Goal: Download file/media

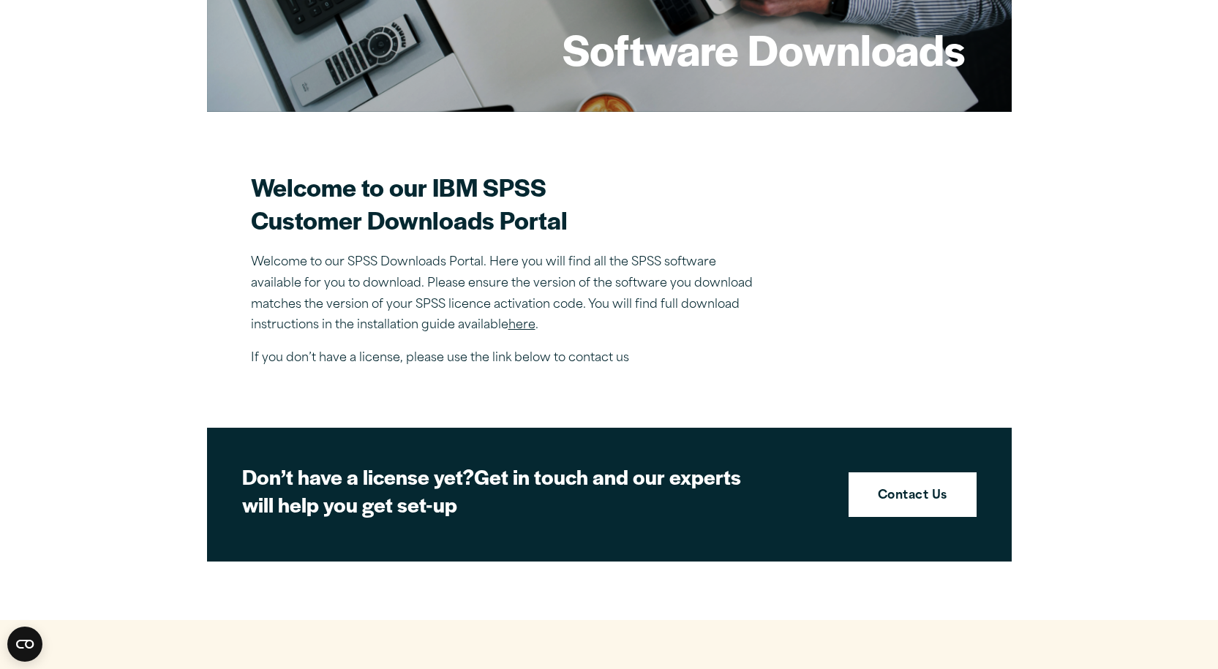
click at [523, 326] on link "here" at bounding box center [521, 326] width 27 height 12
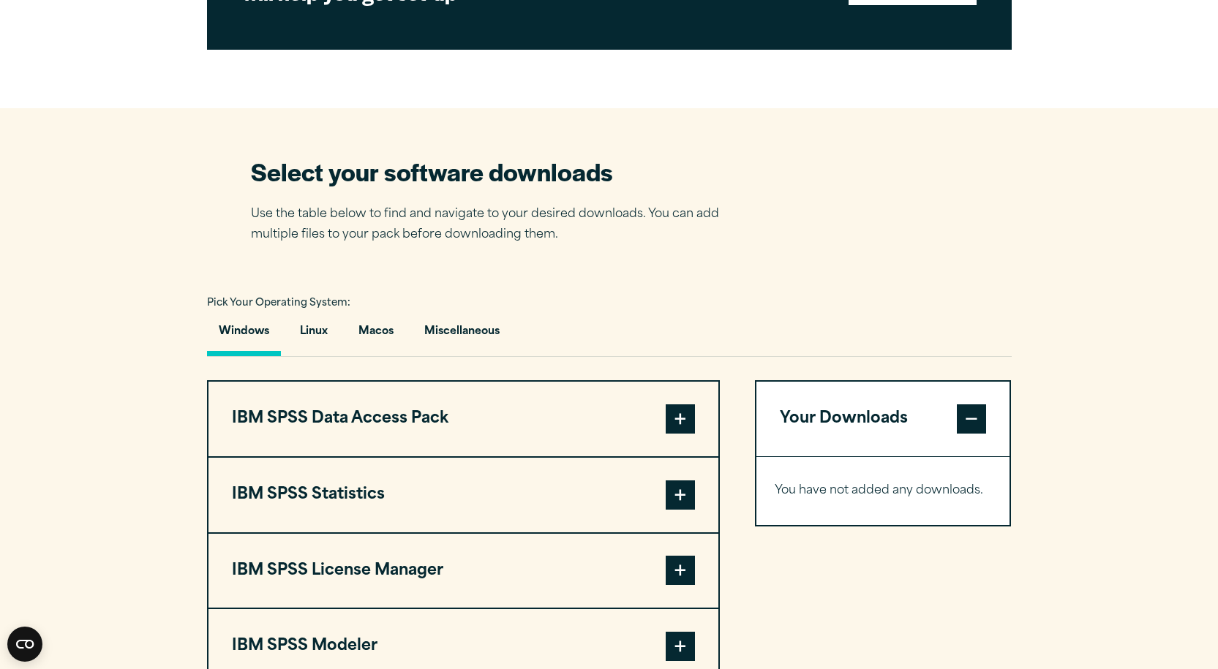
scroll to position [1024, 0]
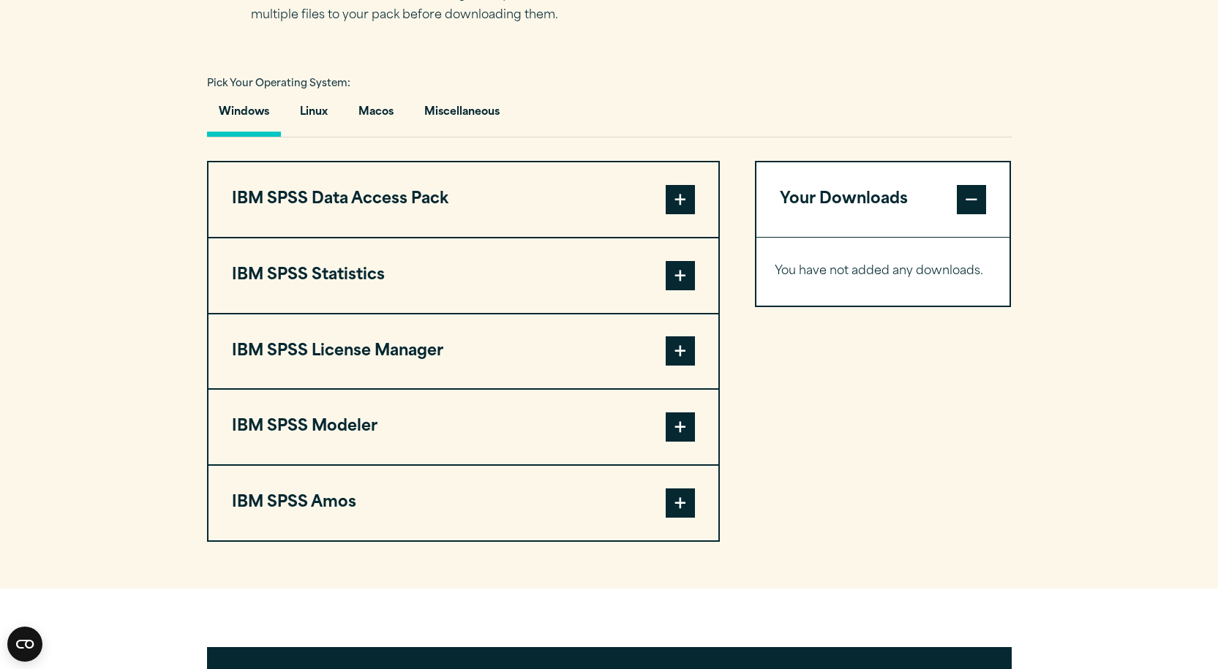
click at [687, 273] on span at bounding box center [680, 275] width 29 height 29
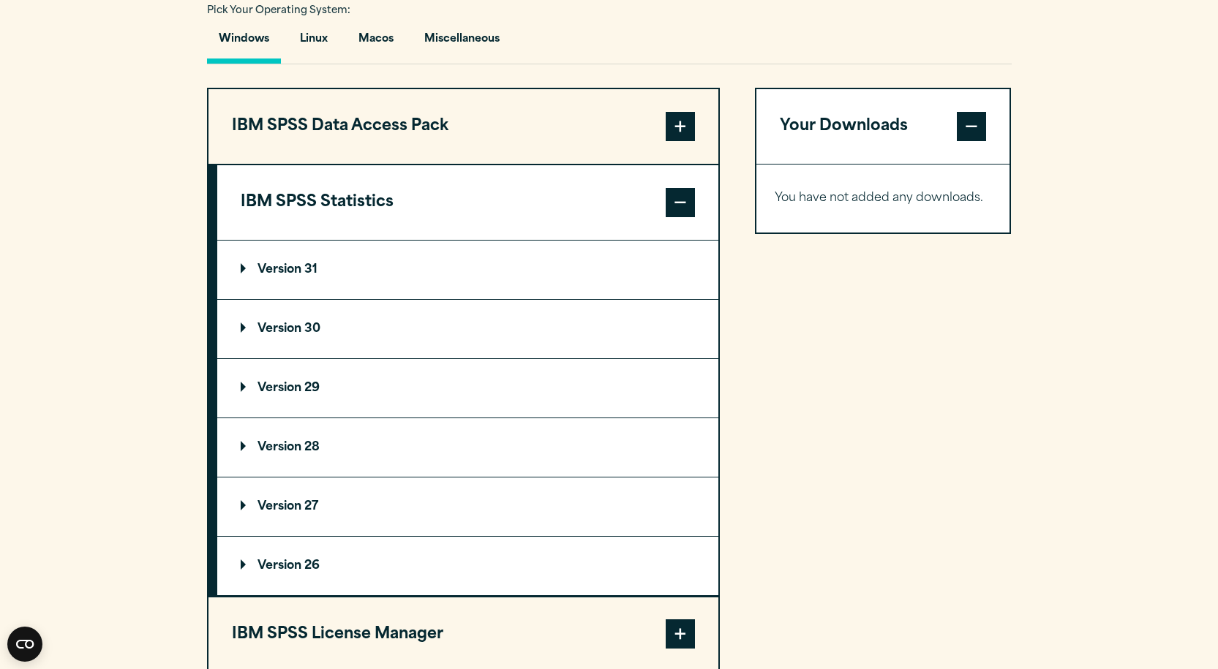
scroll to position [1171, 0]
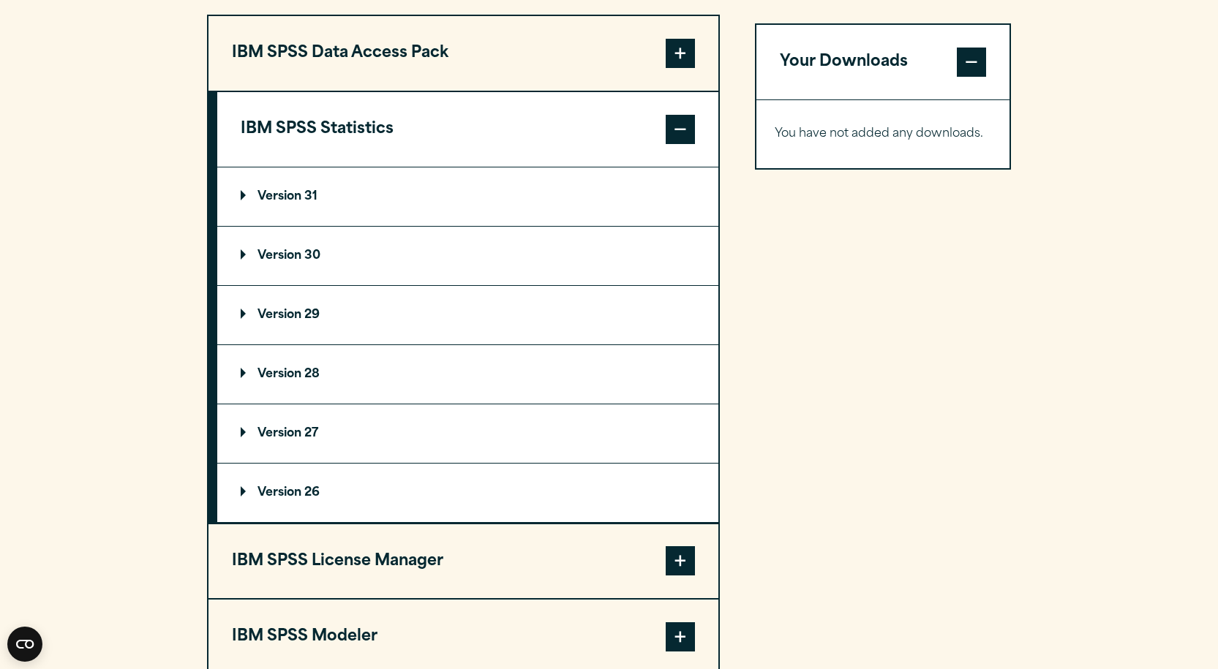
click at [296, 255] on p "Version 30" at bounding box center [281, 256] width 80 height 12
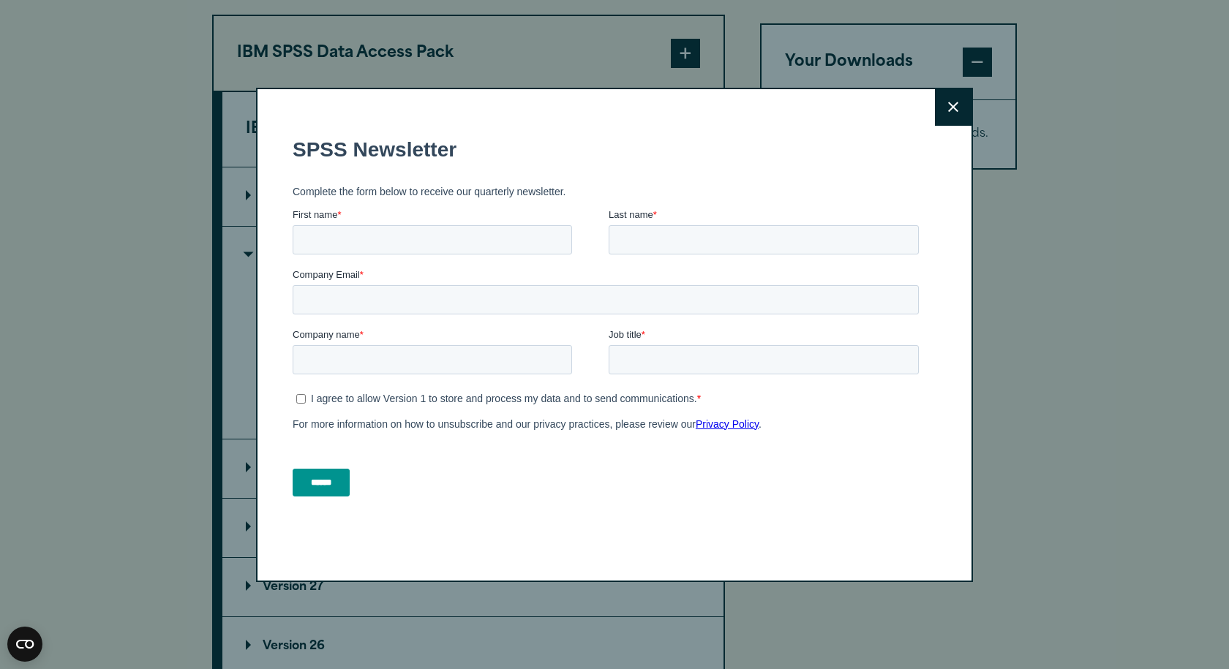
click at [948, 105] on icon at bounding box center [953, 107] width 10 height 11
click at [950, 112] on icon at bounding box center [953, 107] width 10 height 11
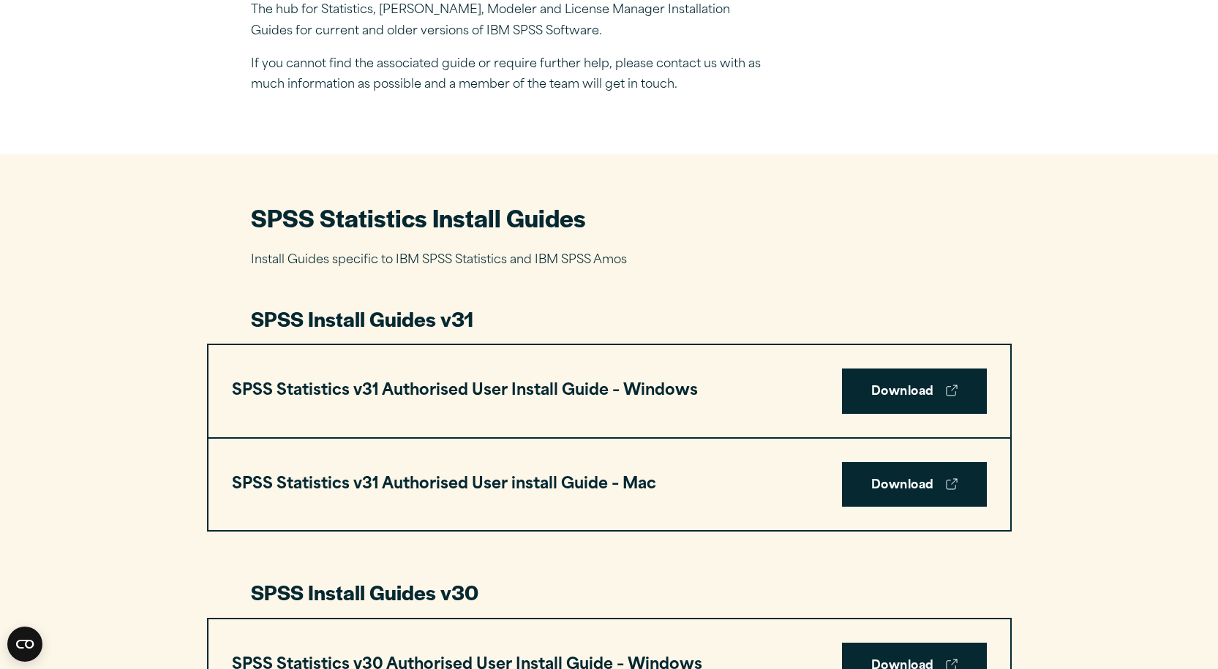
scroll to position [732, 0]
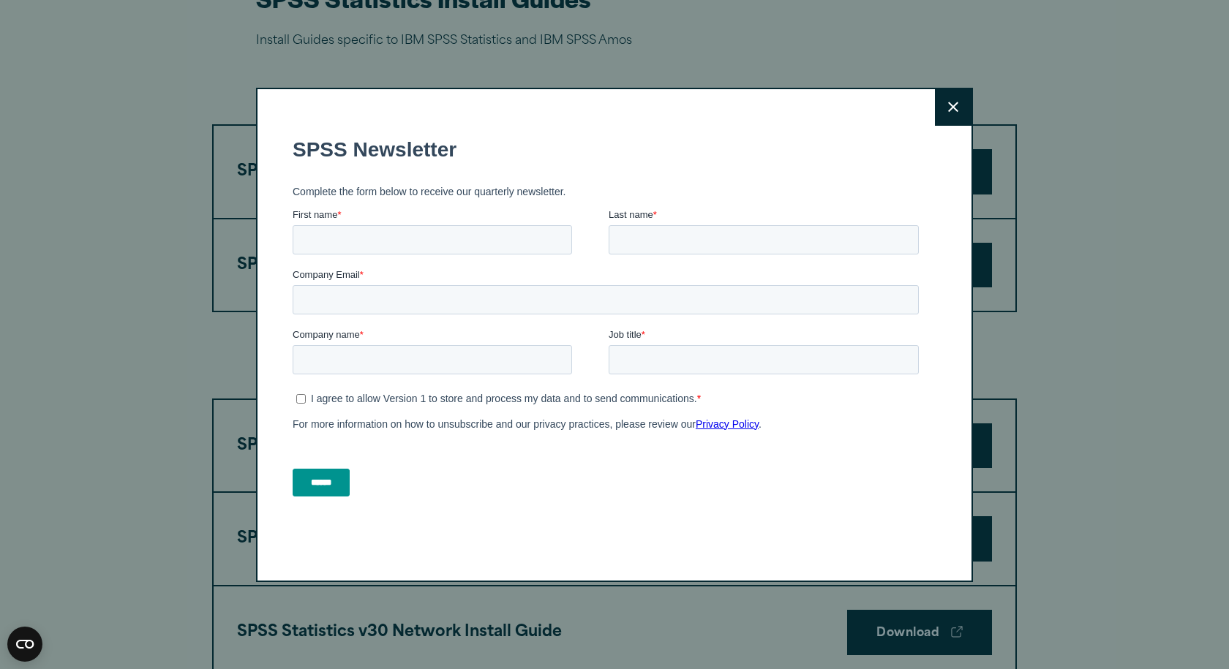
click at [948, 108] on icon at bounding box center [953, 107] width 10 height 11
click at [958, 110] on button "Close" at bounding box center [953, 107] width 37 height 37
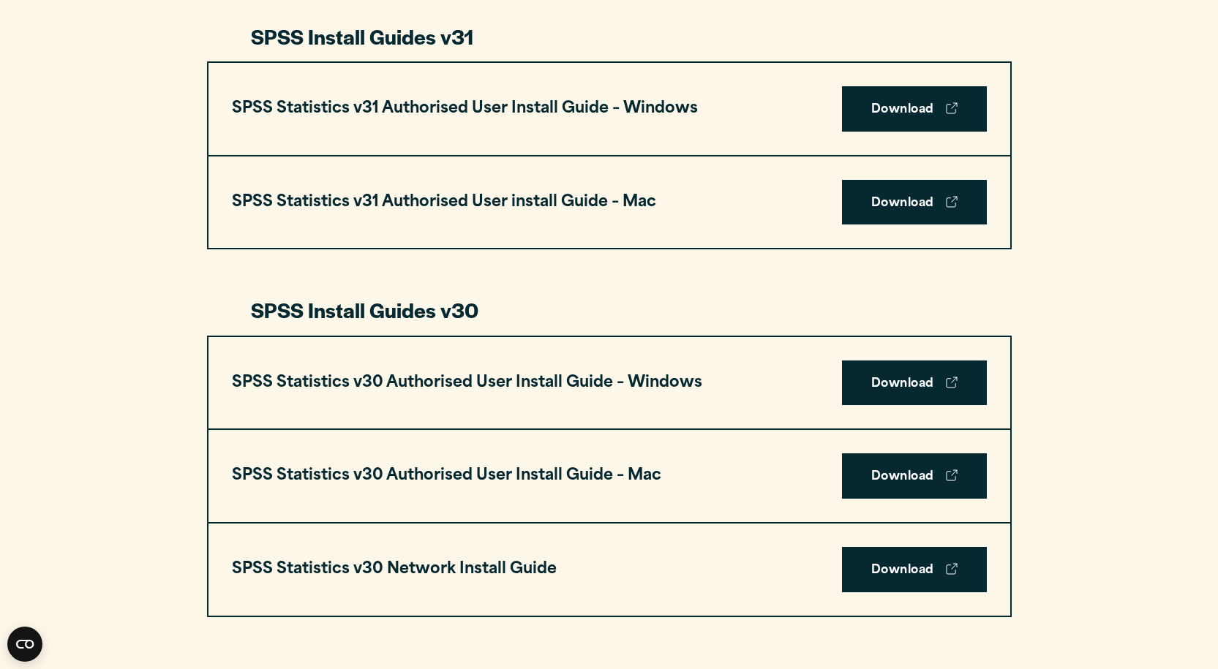
scroll to position [356, 0]
